Goal: Check status: Check status

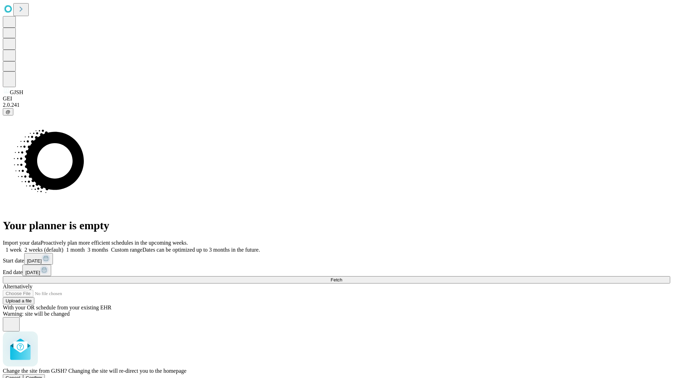
click at [42, 376] on span "Confirm" at bounding box center [34, 378] width 16 height 5
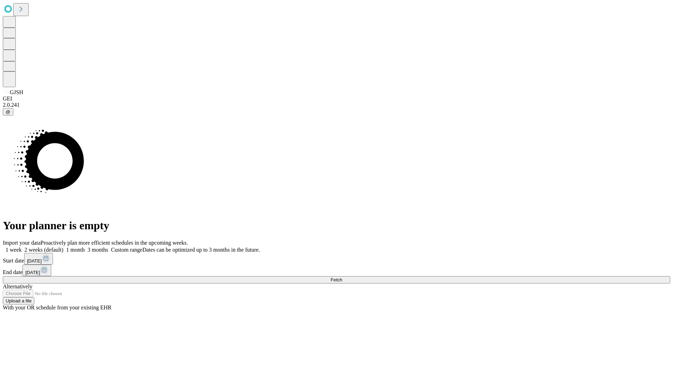
click at [22, 247] on label "1 week" at bounding box center [12, 250] width 19 height 6
click at [342, 278] on span "Fetch" at bounding box center [336, 280] width 12 height 5
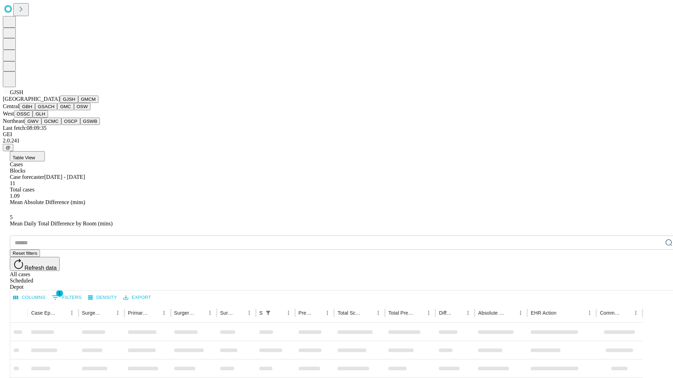
click at [78, 103] on button "GMCM" at bounding box center [88, 99] width 20 height 7
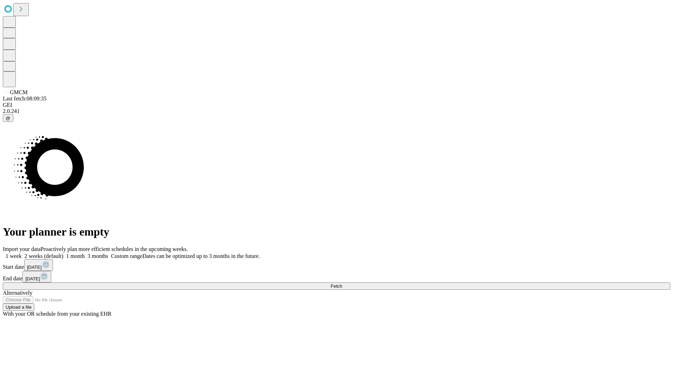
click at [22, 253] on label "1 week" at bounding box center [12, 256] width 19 height 6
click at [342, 284] on span "Fetch" at bounding box center [336, 286] width 12 height 5
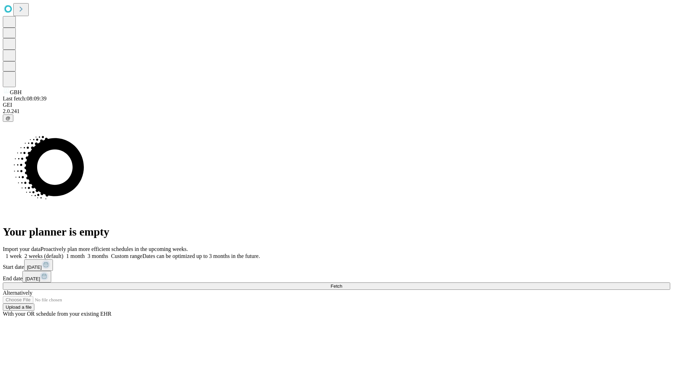
click at [342, 284] on span "Fetch" at bounding box center [336, 286] width 12 height 5
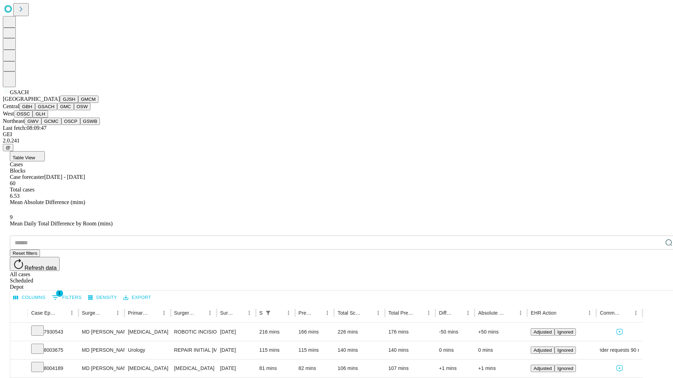
click at [57, 110] on button "GMC" at bounding box center [65, 106] width 16 height 7
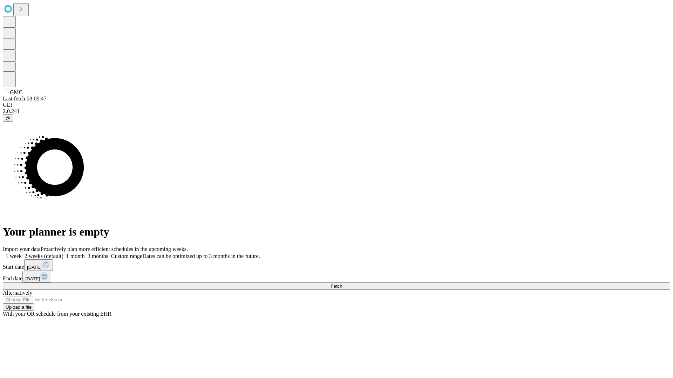
click at [342, 284] on span "Fetch" at bounding box center [336, 286] width 12 height 5
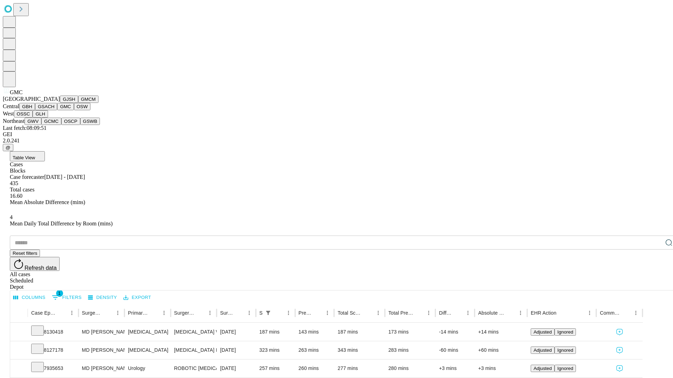
click at [74, 110] on button "OSW" at bounding box center [82, 106] width 17 height 7
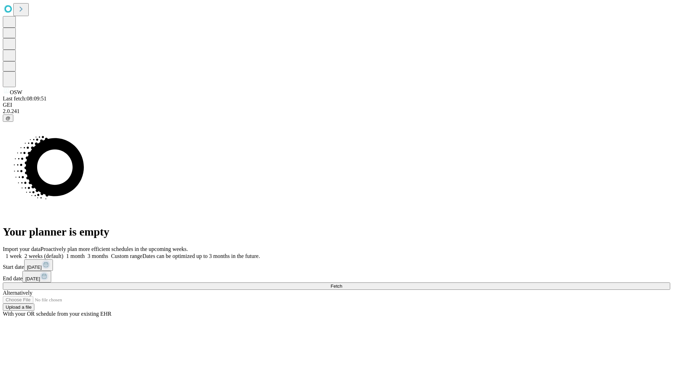
click at [342, 284] on span "Fetch" at bounding box center [336, 286] width 12 height 5
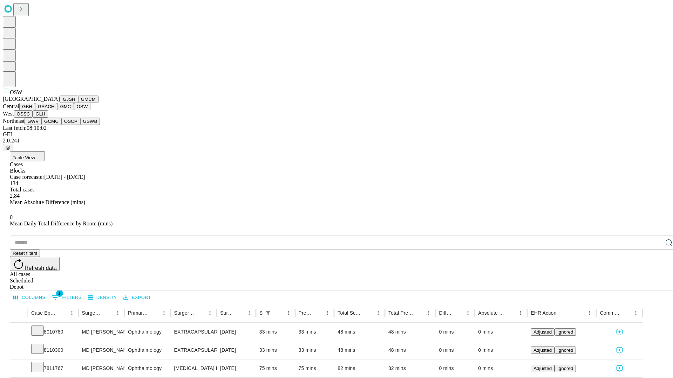
click at [33, 118] on button "OSSC" at bounding box center [23, 113] width 19 height 7
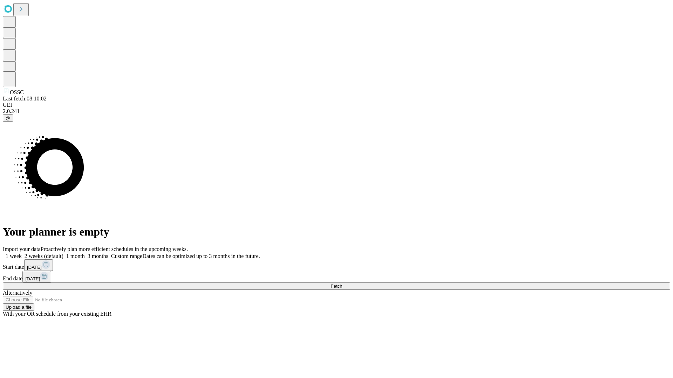
click at [342, 284] on span "Fetch" at bounding box center [336, 286] width 12 height 5
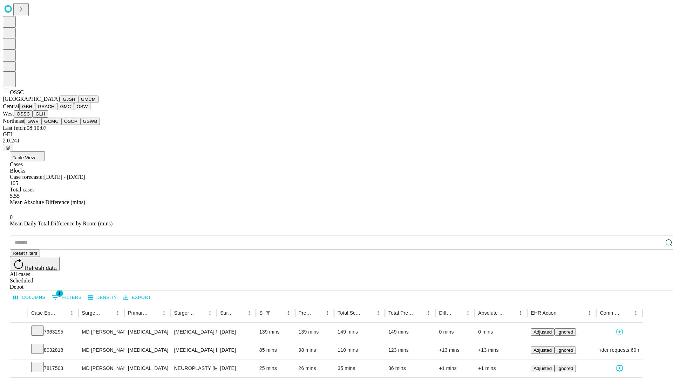
click at [48, 118] on button "GLH" at bounding box center [40, 113] width 15 height 7
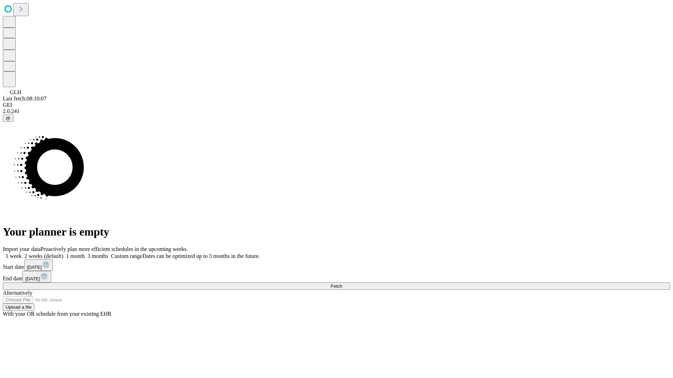
click at [22, 253] on label "1 week" at bounding box center [12, 256] width 19 height 6
click at [342, 284] on span "Fetch" at bounding box center [336, 286] width 12 height 5
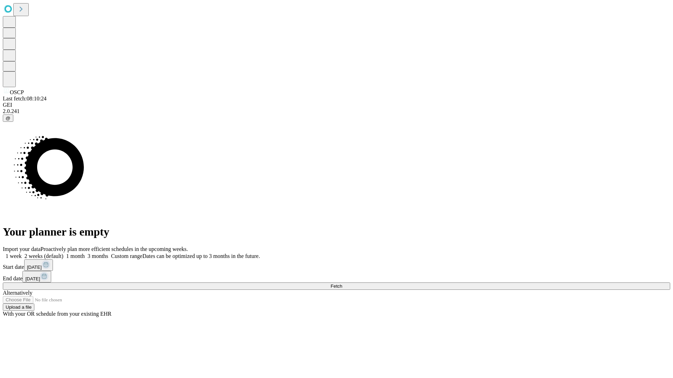
click at [22, 253] on label "1 week" at bounding box center [12, 256] width 19 height 6
click at [342, 284] on span "Fetch" at bounding box center [336, 286] width 12 height 5
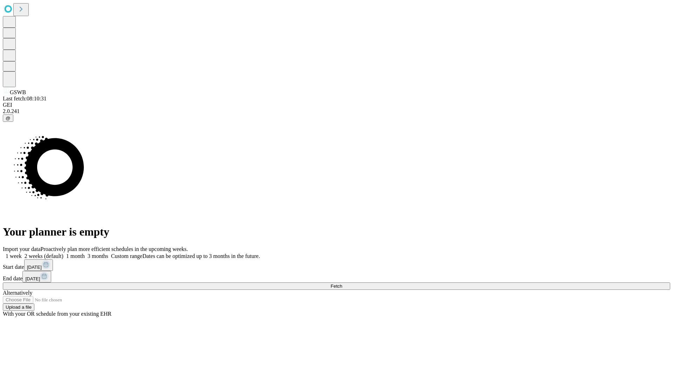
click at [22, 253] on label "1 week" at bounding box center [12, 256] width 19 height 6
click at [342, 284] on span "Fetch" at bounding box center [336, 286] width 12 height 5
